Goal: Information Seeking & Learning: Learn about a topic

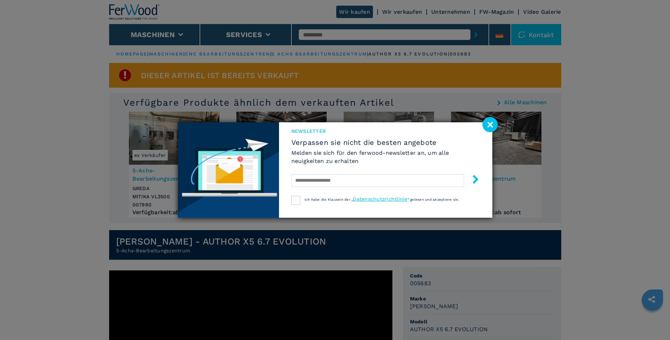
click at [492, 124] on image at bounding box center [489, 124] width 15 height 15
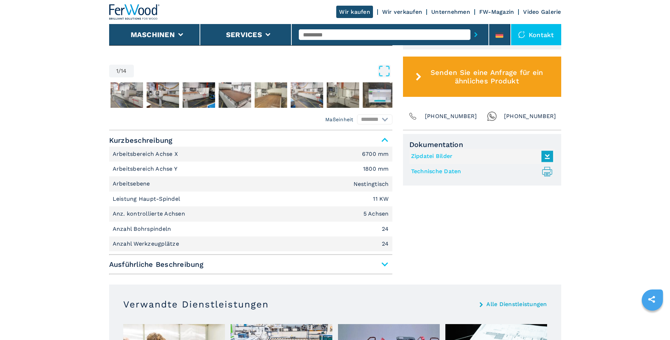
scroll to position [388, 0]
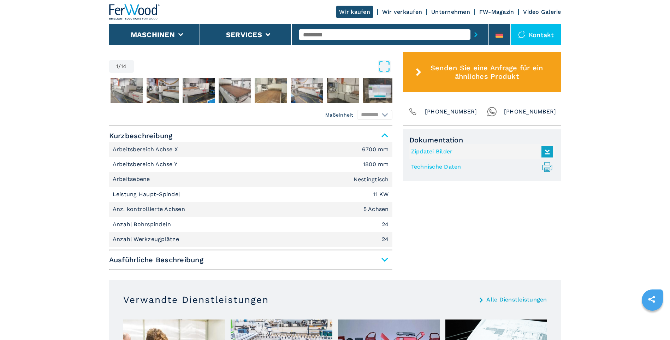
click at [151, 260] on span "Ausführliche Beschreibung" at bounding box center [250, 259] width 283 height 13
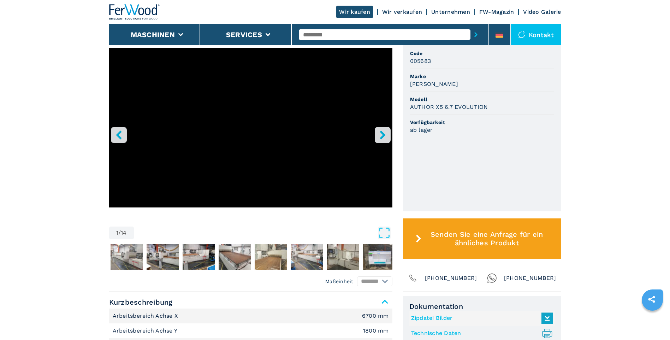
scroll to position [177, 0]
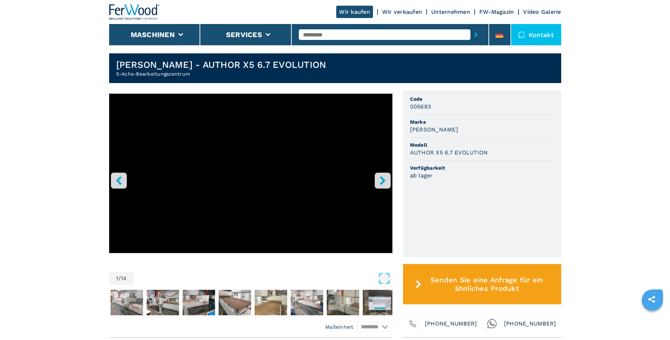
click at [383, 181] on icon "right-button" at bounding box center [383, 180] width 6 height 9
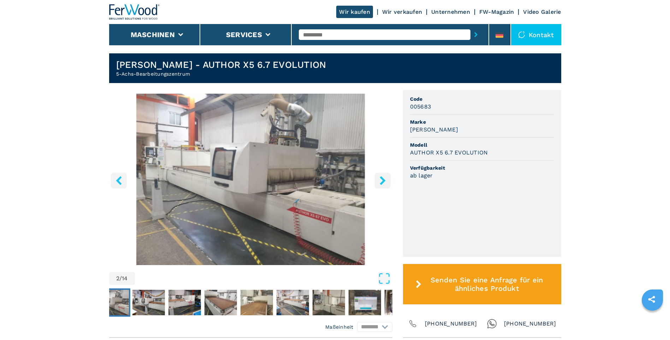
click at [383, 179] on icon "right-button" at bounding box center [383, 180] width 6 height 9
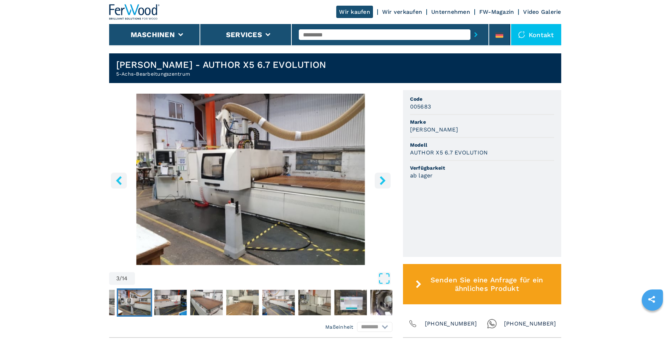
click at [383, 179] on icon "right-button" at bounding box center [383, 180] width 6 height 9
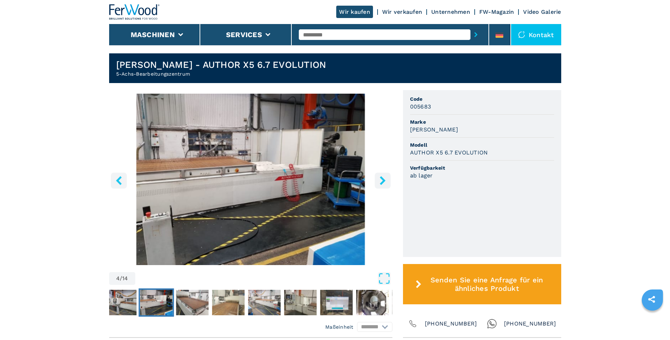
click at [383, 179] on icon "right-button" at bounding box center [383, 180] width 6 height 9
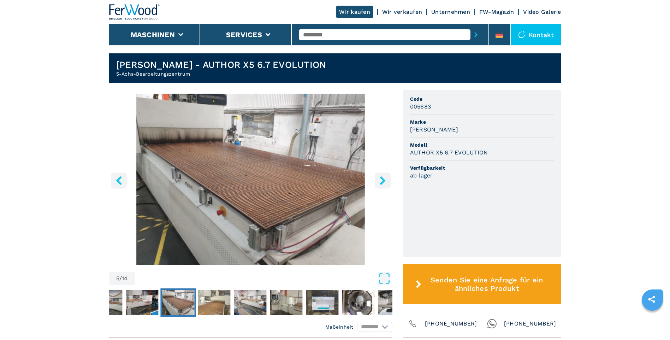
click at [383, 179] on icon "right-button" at bounding box center [383, 180] width 6 height 9
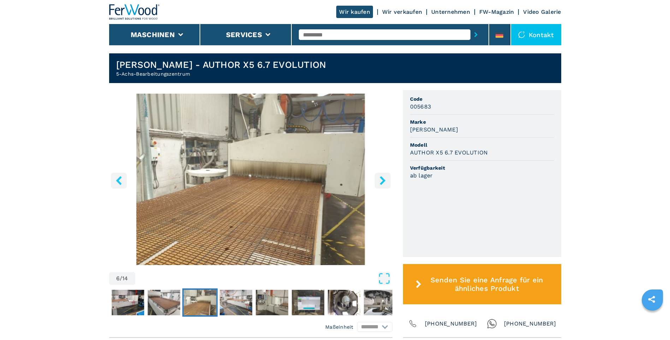
click at [383, 179] on icon "right-button" at bounding box center [383, 180] width 6 height 9
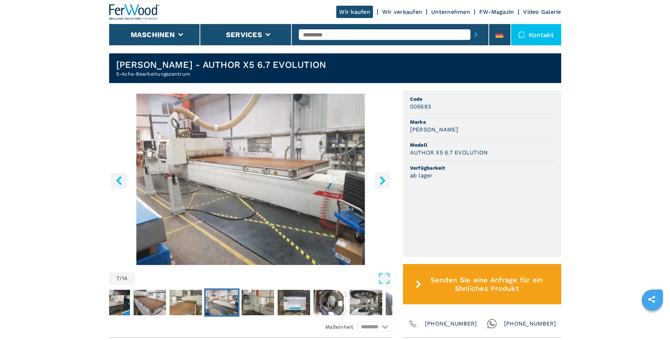
click at [383, 179] on icon "right-button" at bounding box center [383, 180] width 6 height 9
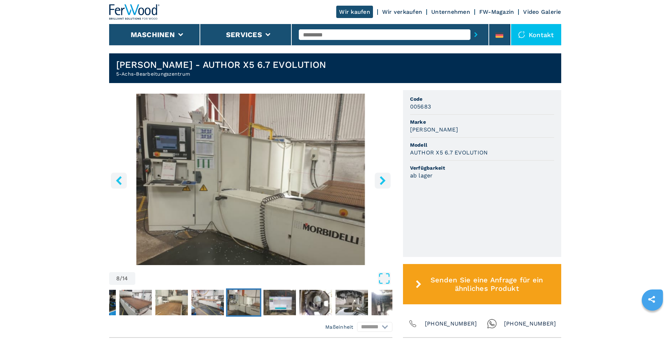
click at [383, 179] on icon "right-button" at bounding box center [383, 180] width 6 height 9
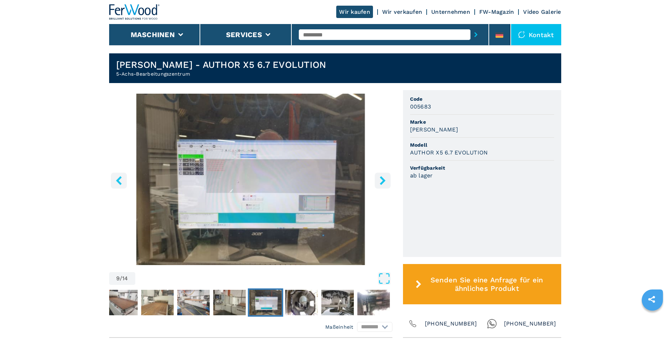
click at [388, 173] on button "right-button" at bounding box center [383, 180] width 16 height 16
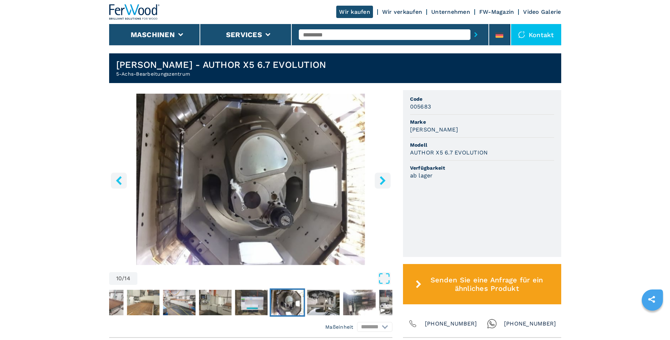
click at [386, 182] on icon "right-button" at bounding box center [382, 180] width 9 height 9
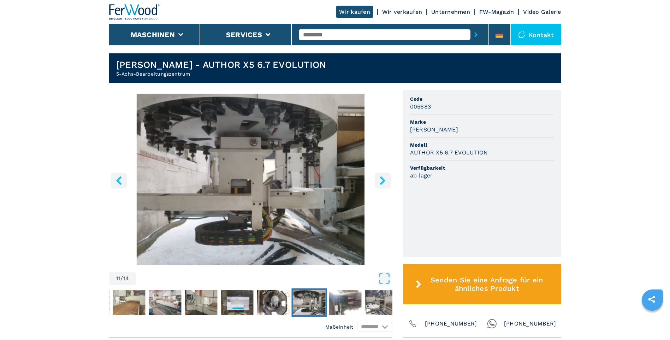
click at [386, 182] on icon "right-button" at bounding box center [382, 180] width 9 height 9
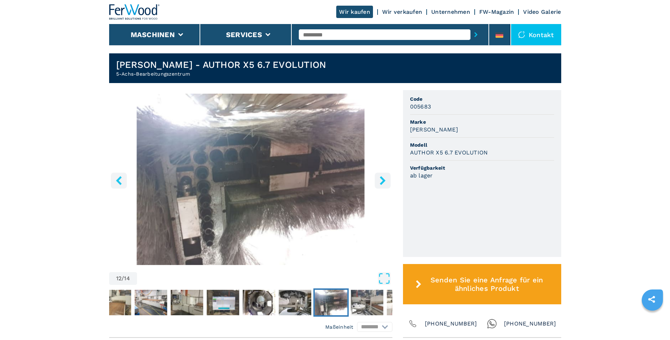
click at [386, 182] on icon "right-button" at bounding box center [382, 180] width 9 height 9
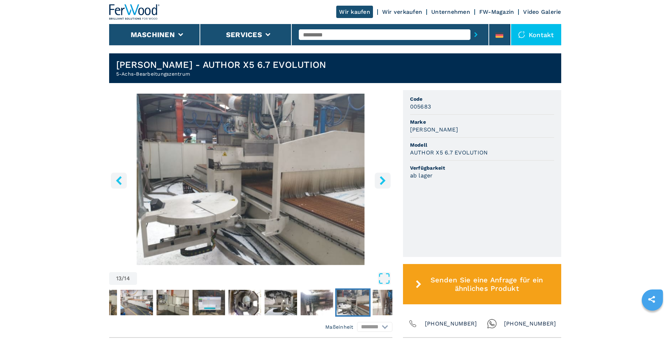
click at [385, 182] on icon "right-button" at bounding box center [382, 180] width 9 height 9
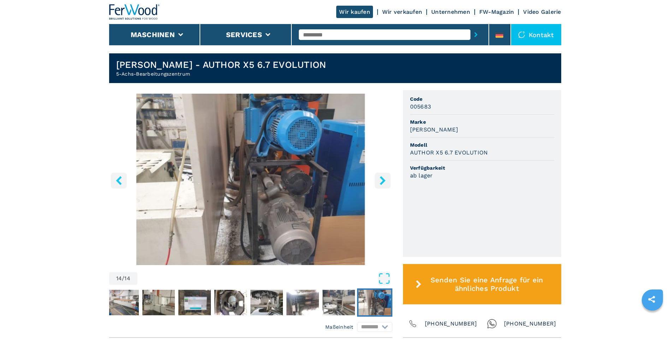
click at [385, 182] on icon "right-button" at bounding box center [382, 180] width 9 height 9
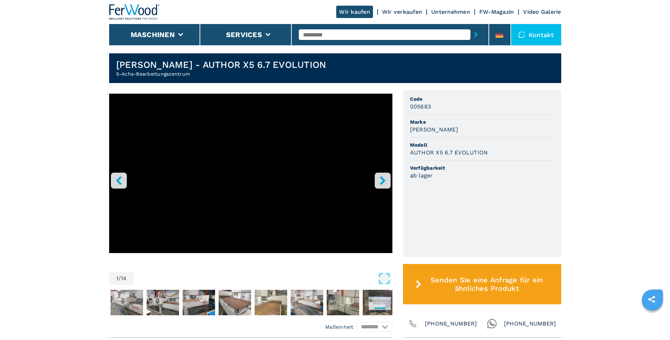
click at [380, 182] on icon "right-button" at bounding box center [382, 180] width 9 height 9
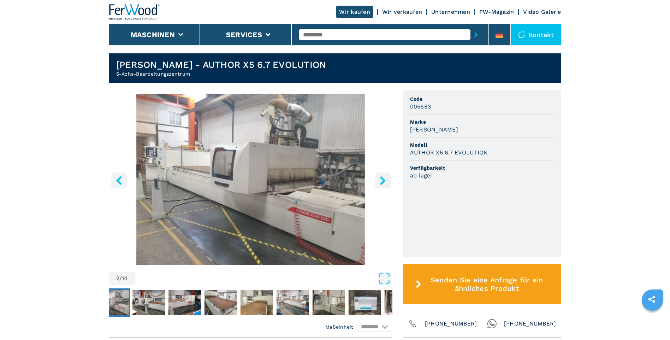
click at [381, 180] on icon "right-button" at bounding box center [382, 180] width 9 height 9
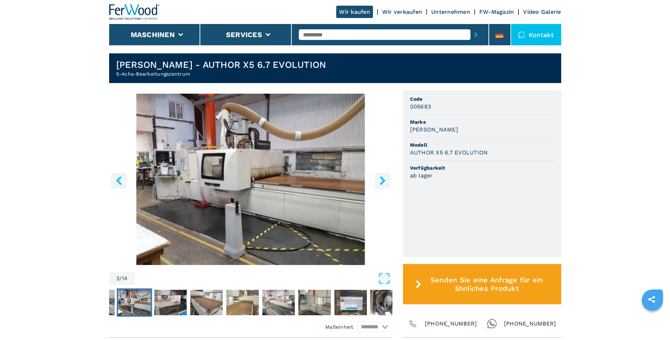
click at [383, 181] on icon "right-button" at bounding box center [383, 180] width 6 height 9
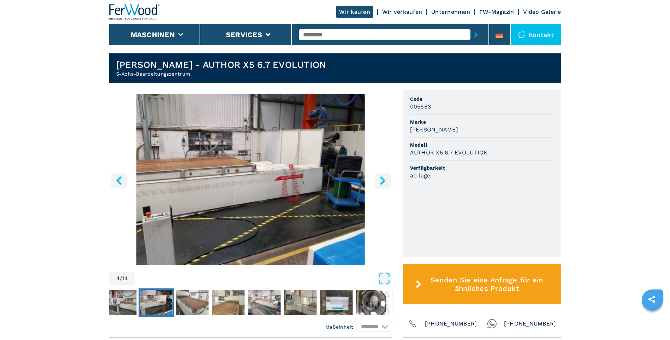
click at [377, 180] on button "right-button" at bounding box center [383, 180] width 16 height 16
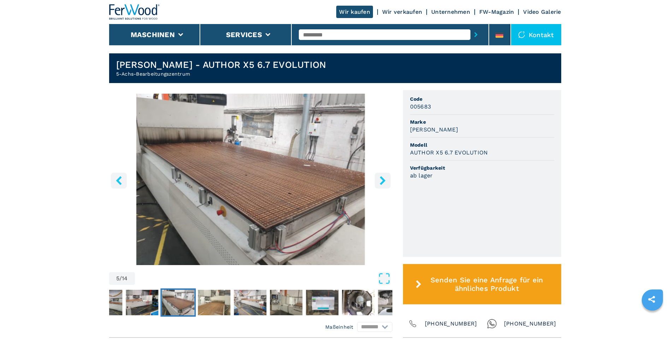
click at [378, 180] on icon "right-button" at bounding box center [382, 180] width 9 height 9
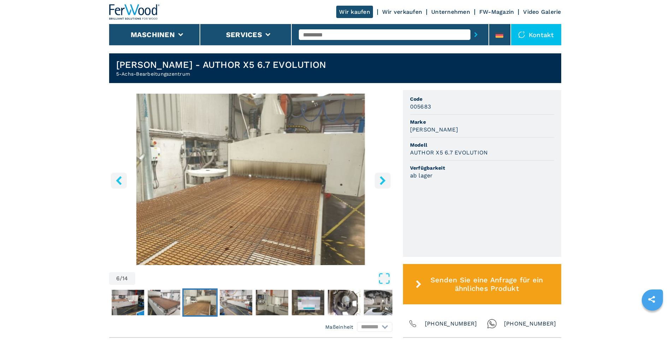
drag, startPoint x: 3, startPoint y: 173, endPoint x: 32, endPoint y: 174, distance: 29.0
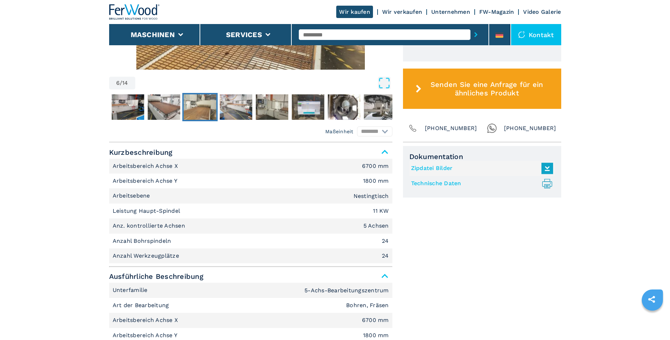
scroll to position [388, 0]
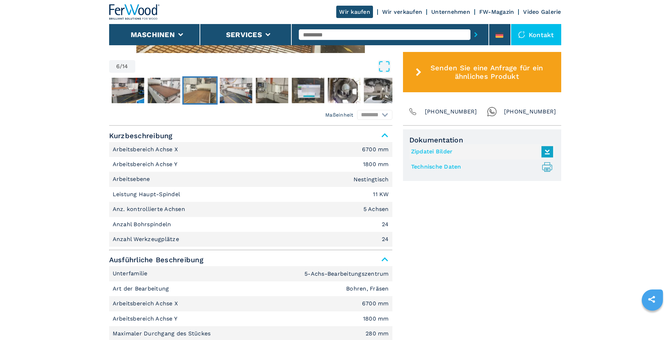
click at [546, 167] on icon ".prefix__st0{stroke-linecap:round;stroke-linejoin:round}.prefix__st0,.prefix__s…" at bounding box center [547, 167] width 12 height 12
